Goal: Find specific page/section: Find specific page/section

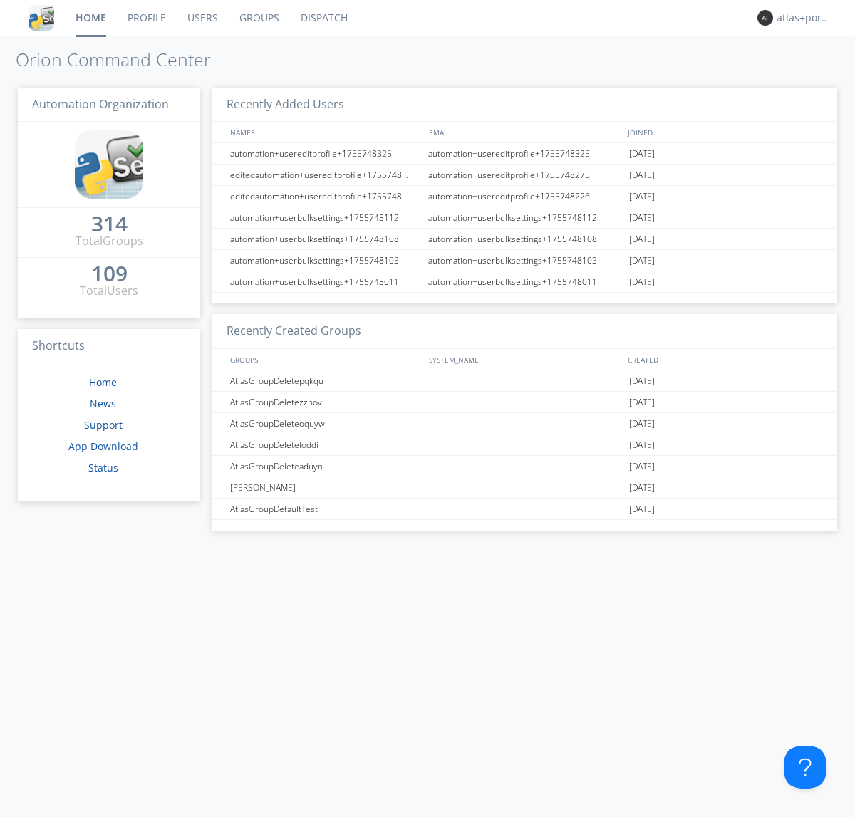
click at [323, 18] on link "Dispatch" at bounding box center [324, 18] width 68 height 36
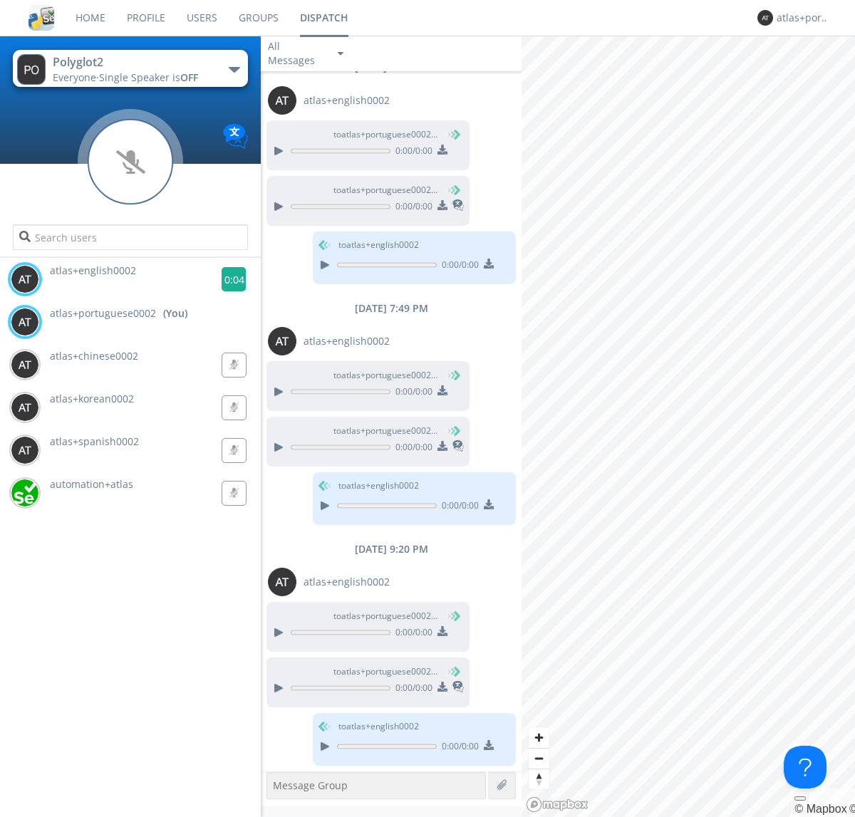
scroll to position [321, 0]
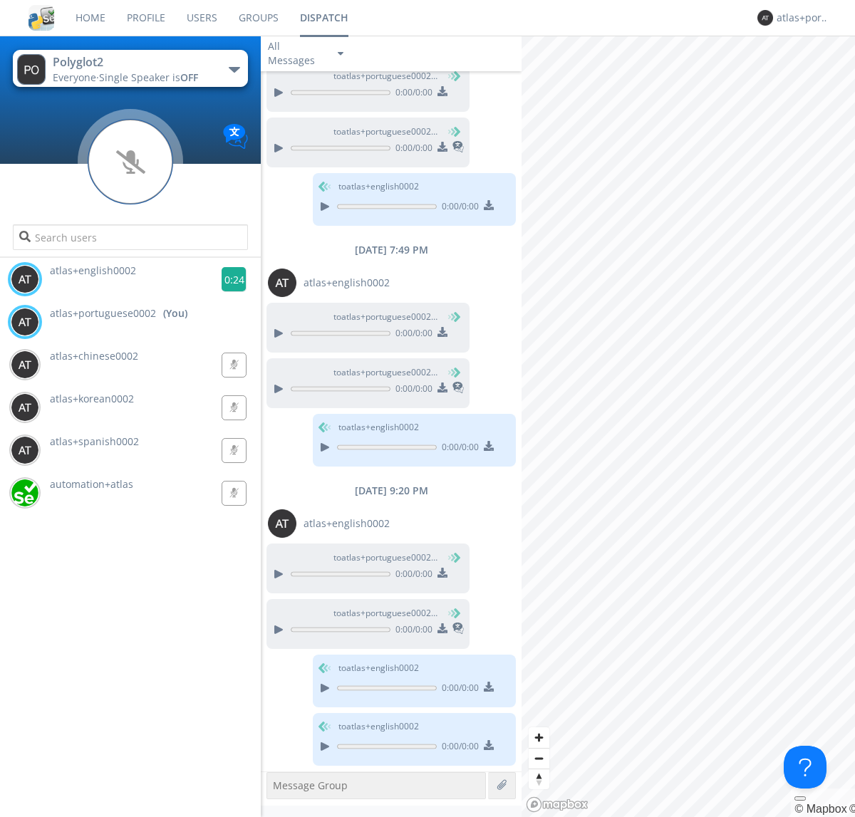
click at [228, 279] on g at bounding box center [234, 279] width 25 height 25
click at [799, 18] on div "atlas+portuguese0002" at bounding box center [803, 18] width 53 height 14
